Goal: Obtain resource: Download file/media

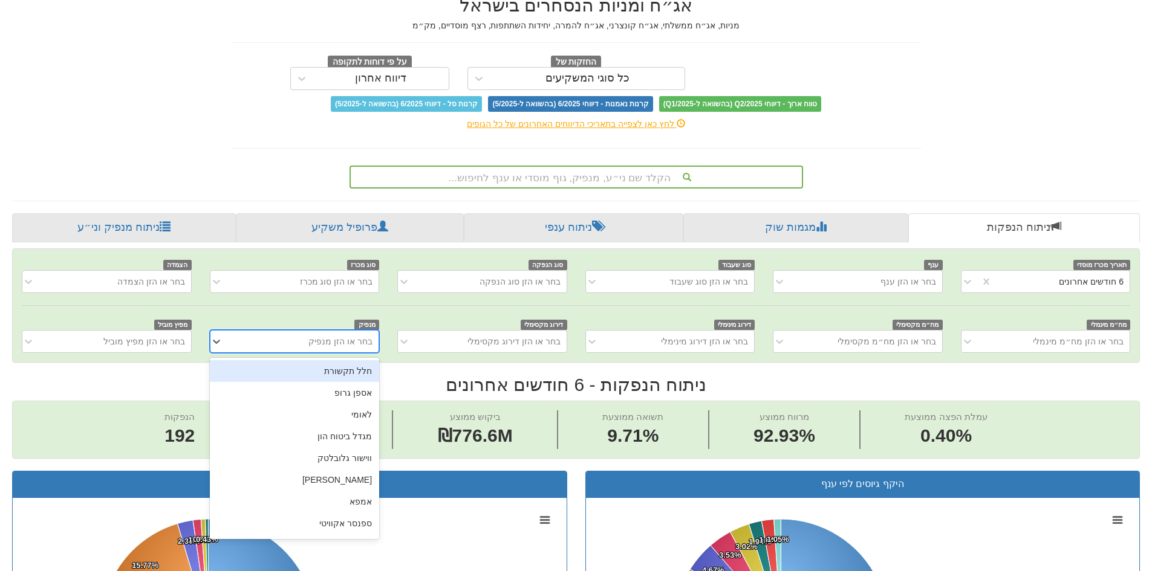
click at [291, 347] on div "בחר או הזן מנפיק" at bounding box center [303, 341] width 149 height 19
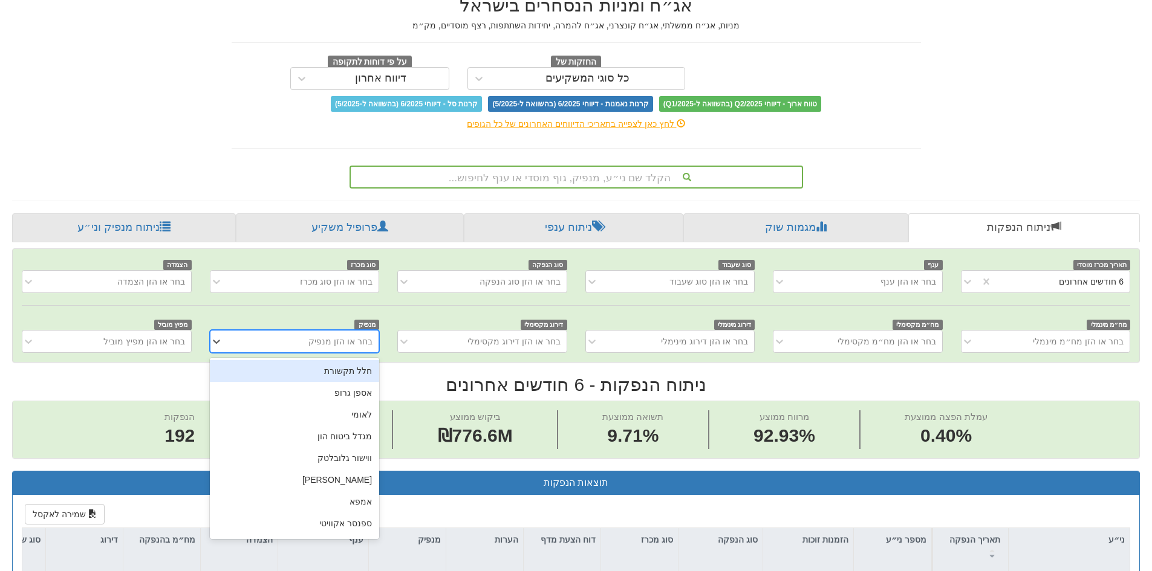
scroll to position [0, 2204]
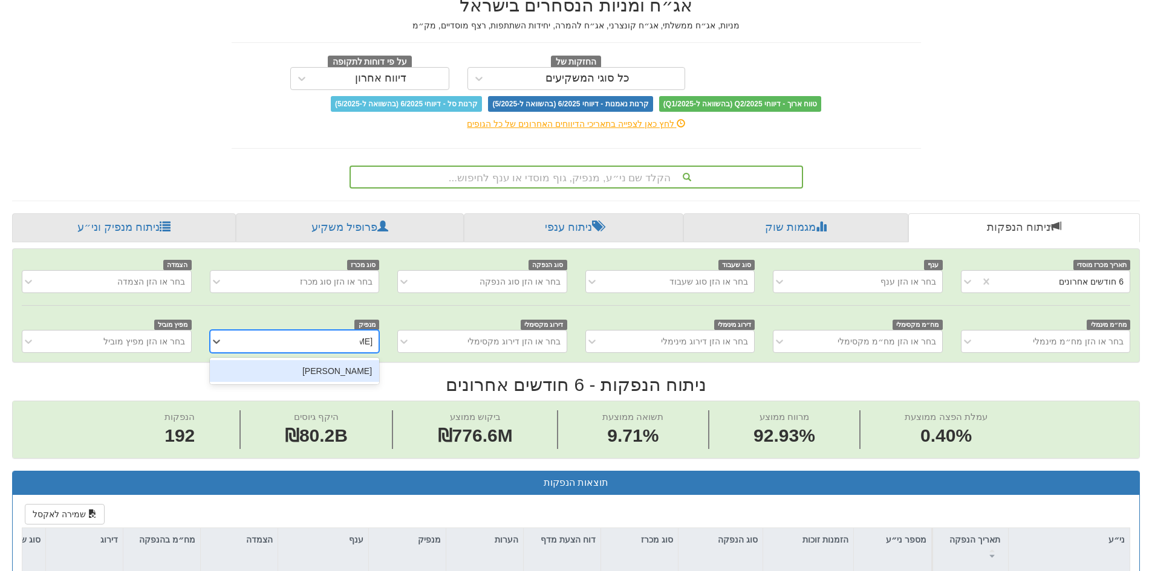
type input "רוסא"
click at [291, 347] on div "בחר או הזן מנפיק" at bounding box center [303, 341] width 149 height 19
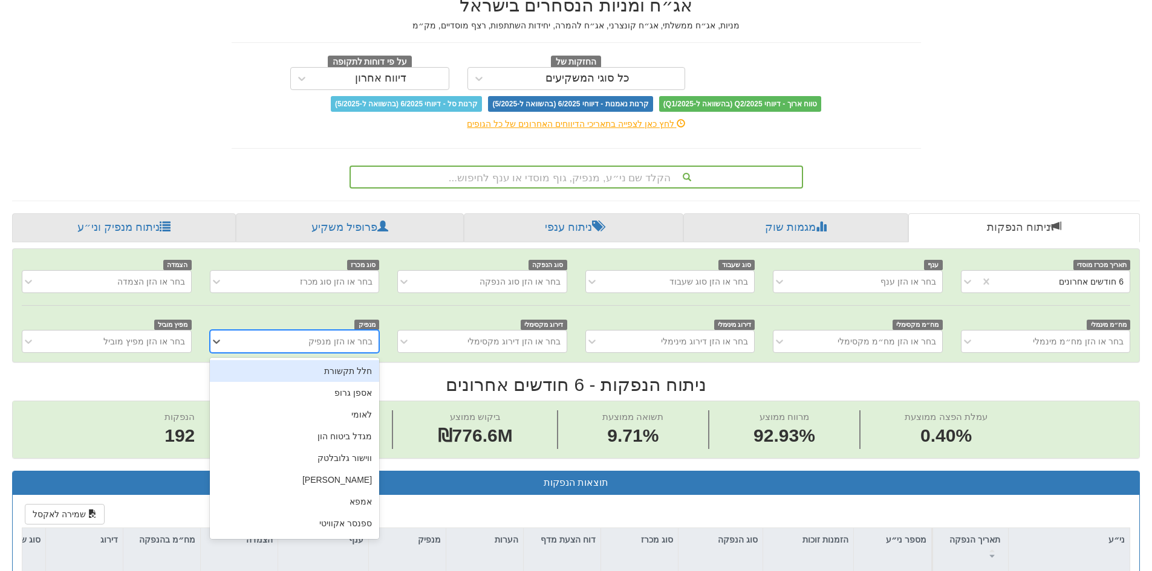
click at [291, 347] on div "בחר או הזן מנפיק" at bounding box center [303, 341] width 149 height 19
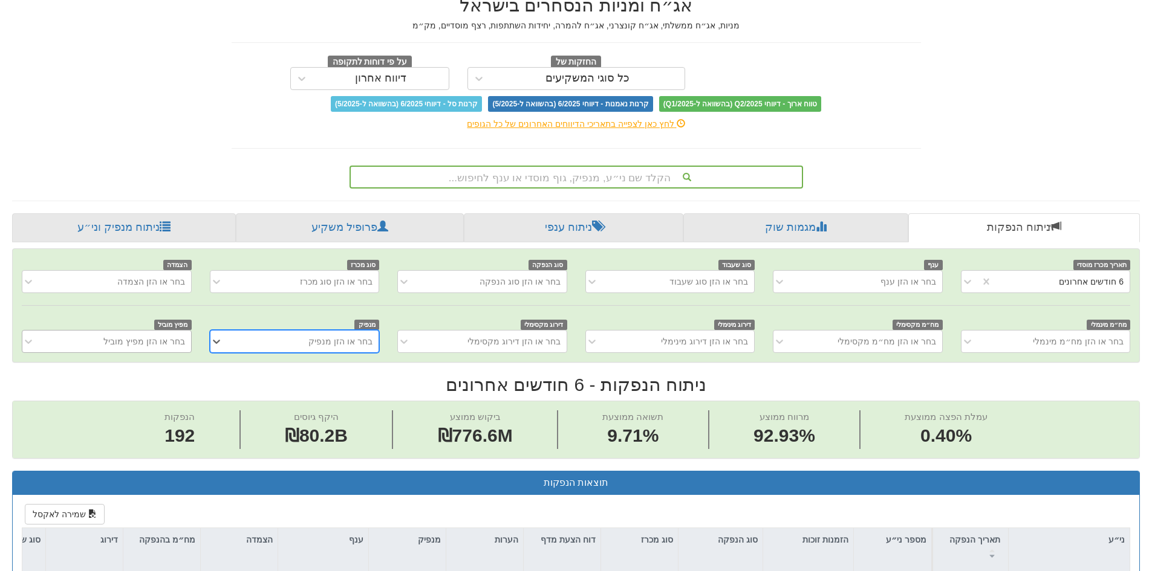
click at [117, 349] on div "בחר או הזן מפיץ מוביל" at bounding box center [115, 341] width 149 height 19
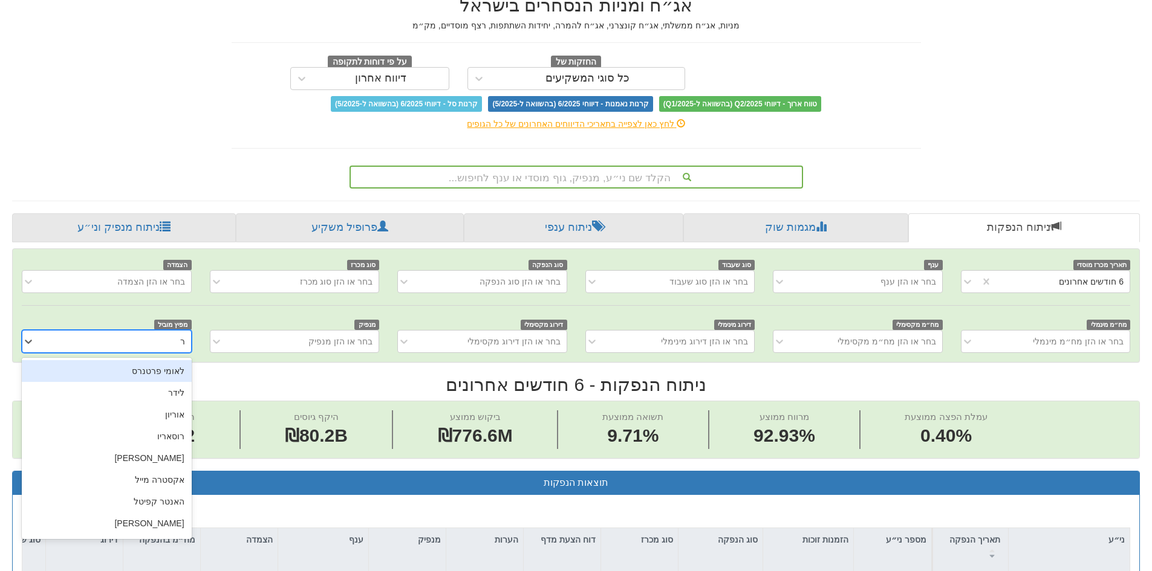
type input "[PERSON_NAME]"
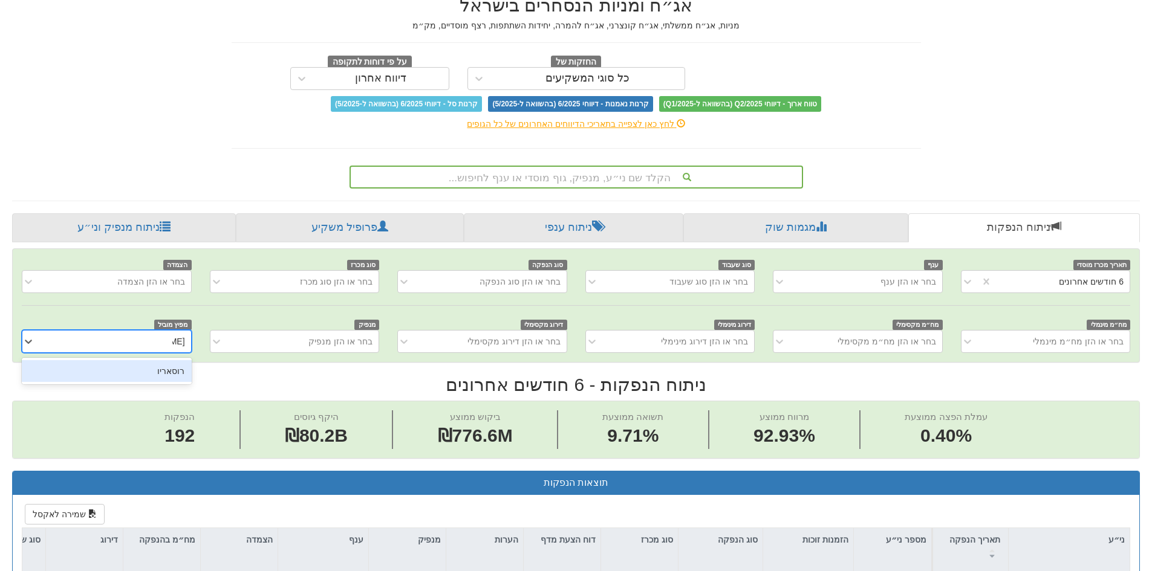
click at [175, 370] on div "רוסאריו" at bounding box center [106, 371] width 169 height 22
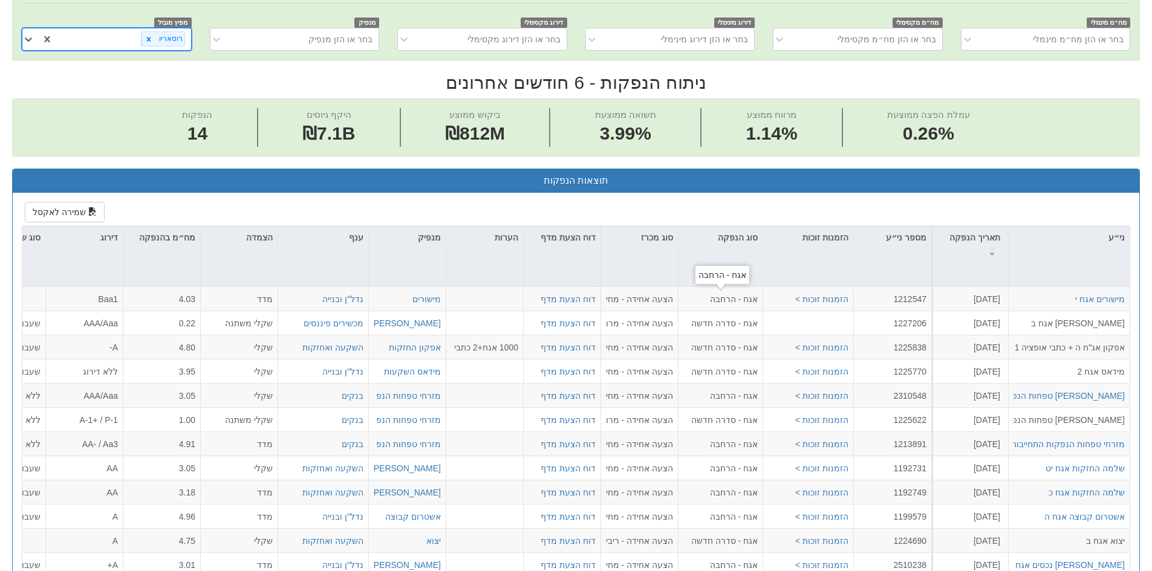
scroll to position [242, 0]
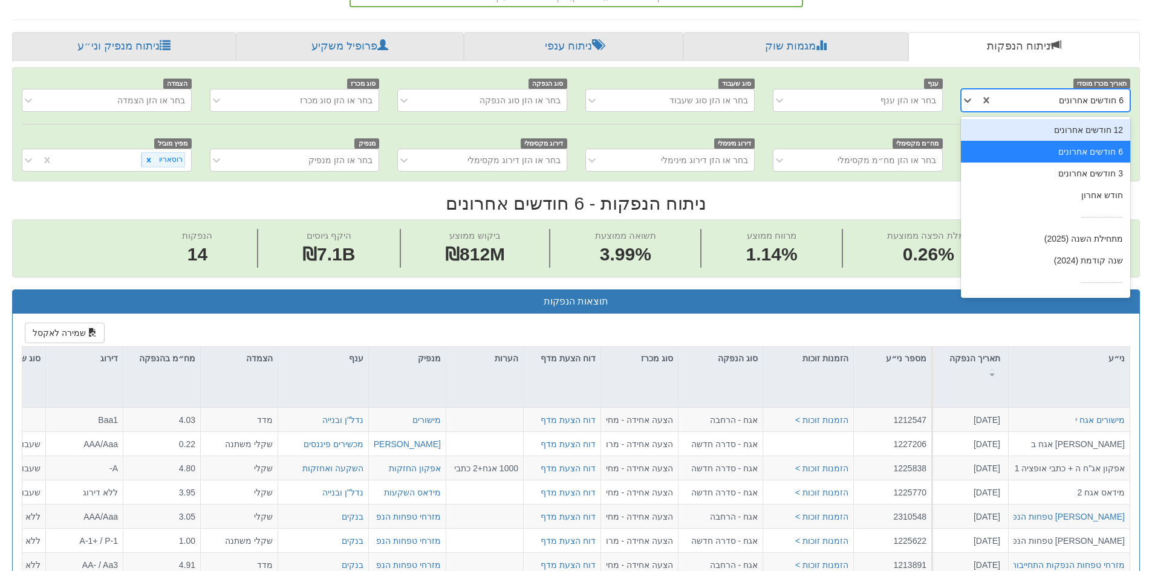
click at [1034, 102] on div "6 חודשים אחרונים" at bounding box center [1060, 100] width 137 height 19
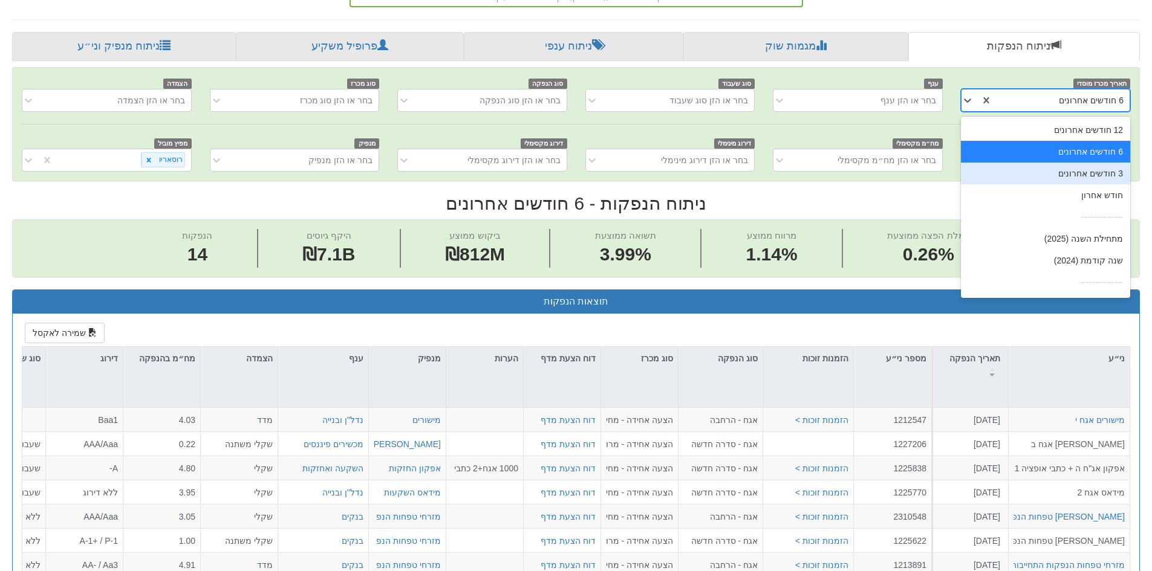
click at [1070, 169] on div "3 חודשים אחרונים" at bounding box center [1045, 174] width 169 height 22
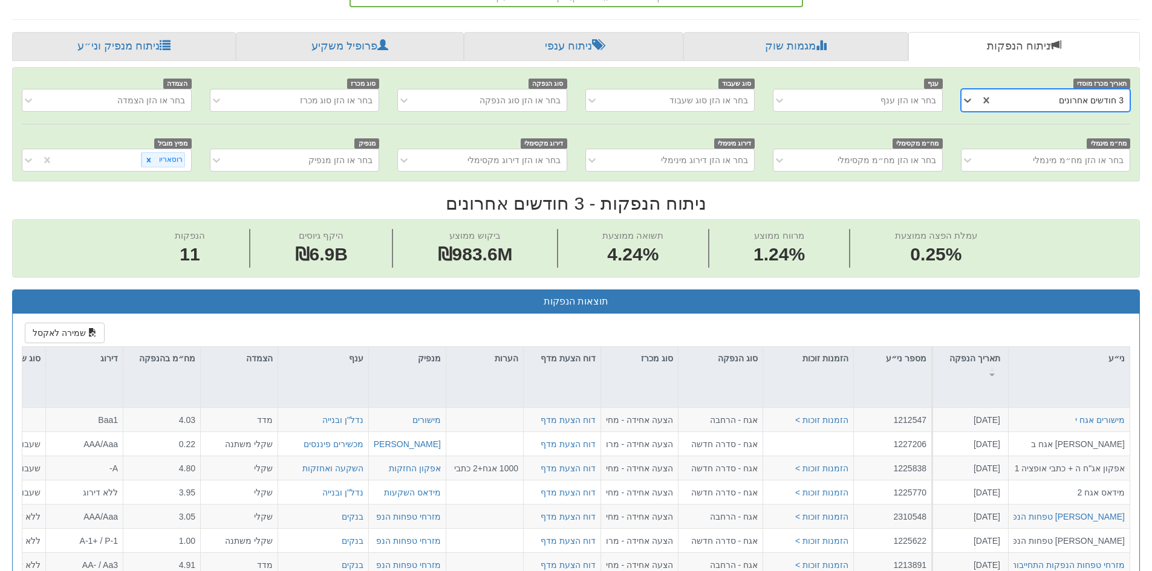
scroll to position [544, 0]
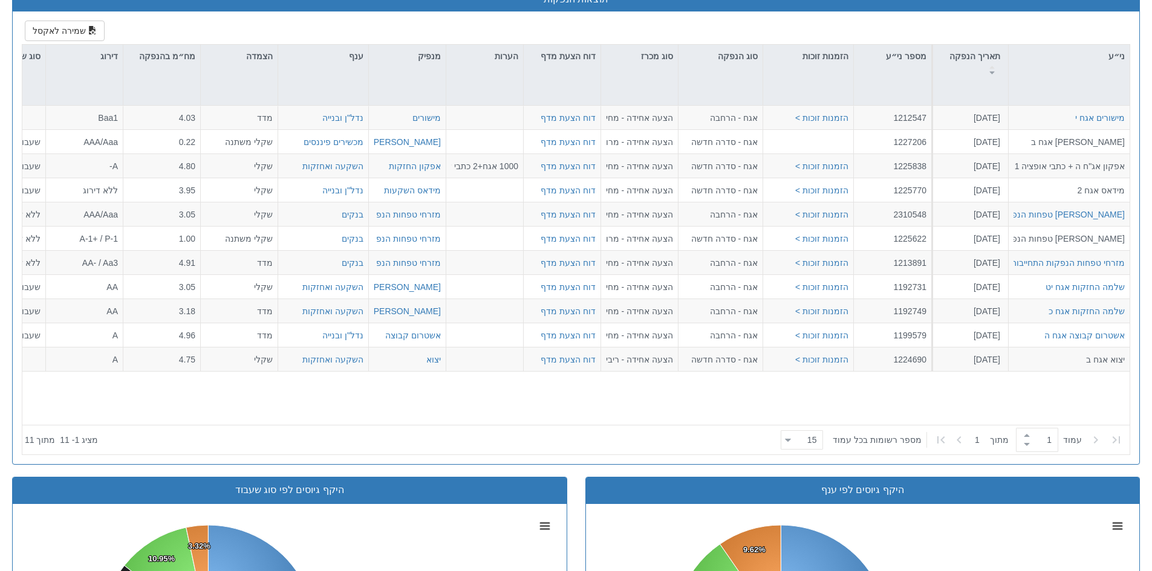
drag, startPoint x: 194, startPoint y: 460, endPoint x: 41, endPoint y: 431, distance: 155.8
click at [0, 457] on div "Toggle navigation מניות ואג״ח - החזקות בישראל מניות אג״ח מניות ואג״ח ✓ מניות דו…" at bounding box center [576, 266] width 1152 height 1621
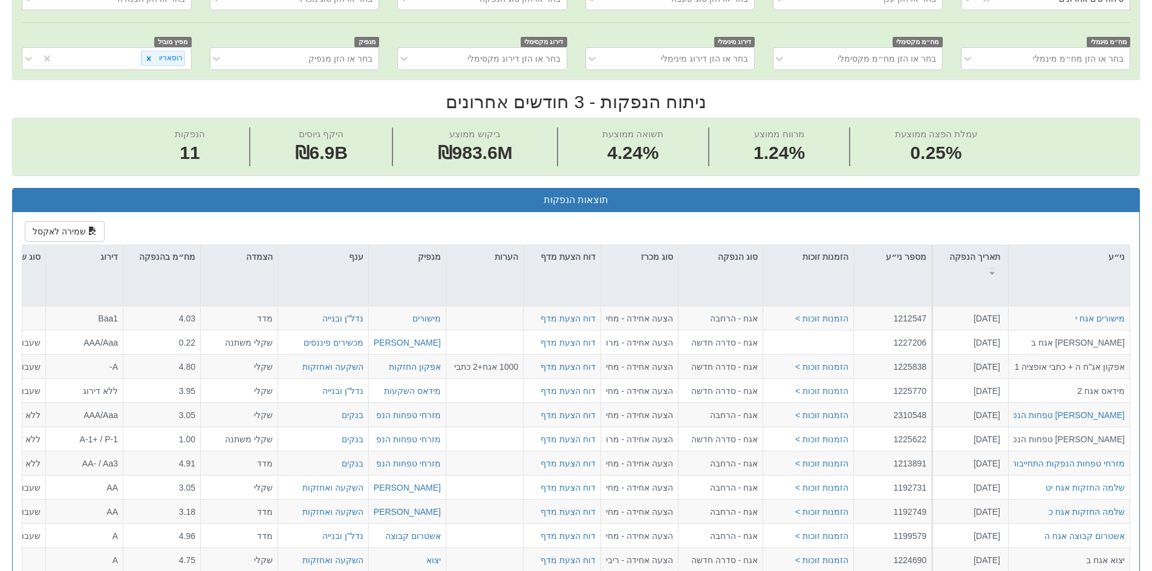
scroll to position [181, 0]
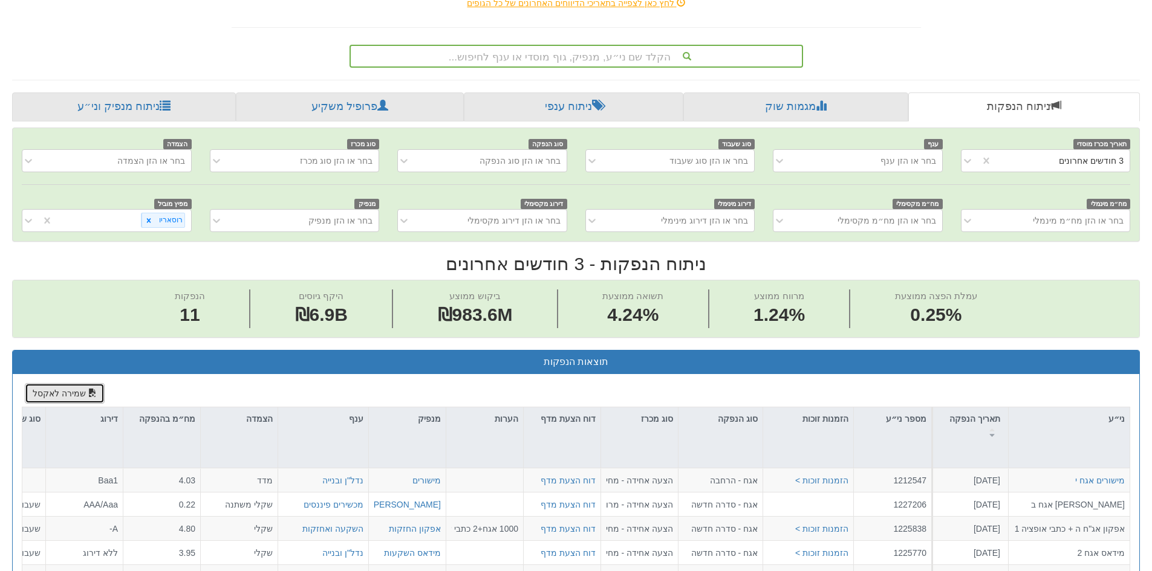
click at [74, 397] on button "שמירה לאקסל" at bounding box center [65, 393] width 80 height 21
click at [152, 224] on icon at bounding box center [149, 221] width 8 height 8
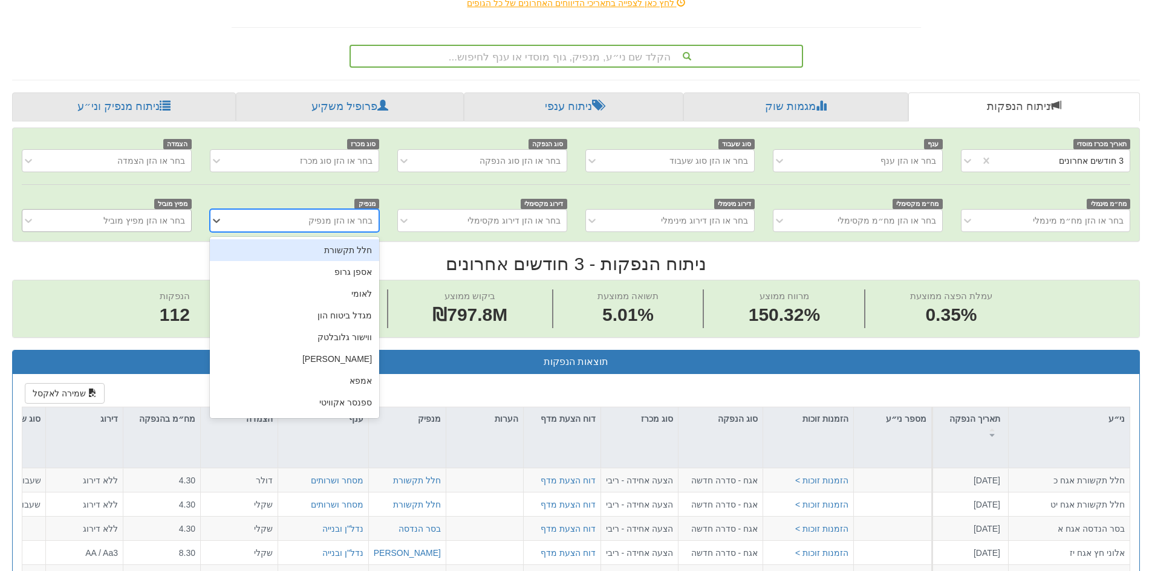
click at [311, 223] on div "בחר או הזן מנפיק" at bounding box center [303, 220] width 149 height 19
type input "נאו"
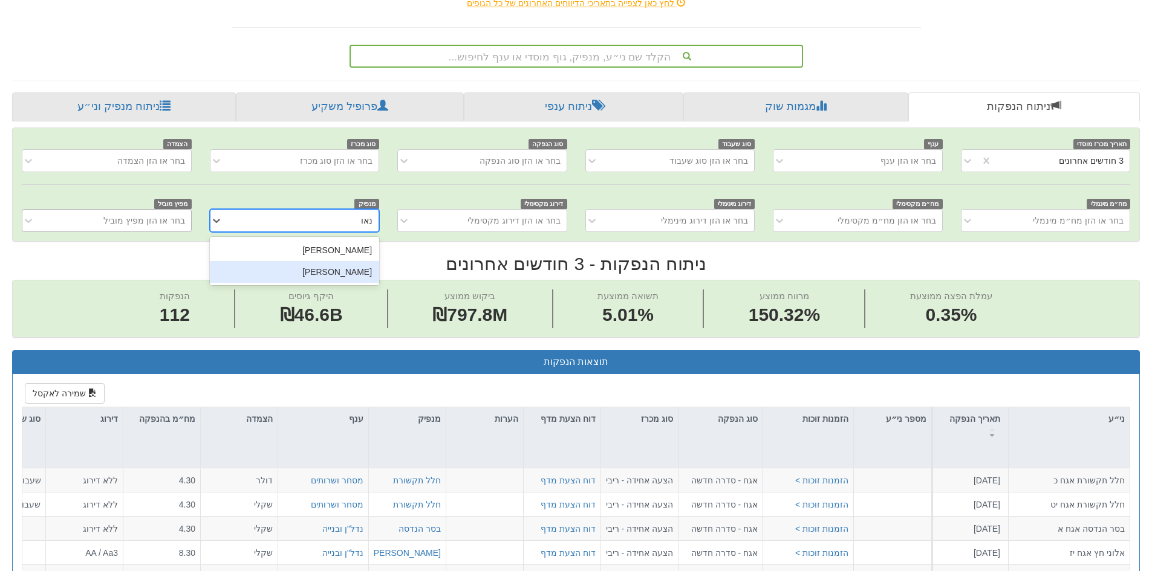
click at [339, 276] on div "[PERSON_NAME]" at bounding box center [294, 272] width 169 height 22
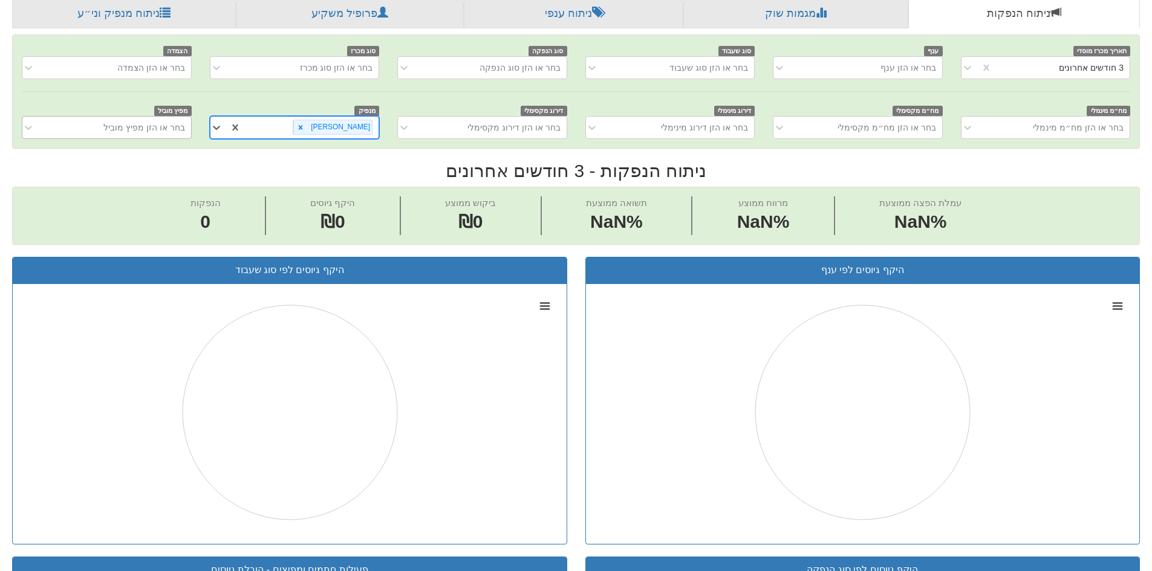
scroll to position [79, 0]
